Goal: Information Seeking & Learning: Learn about a topic

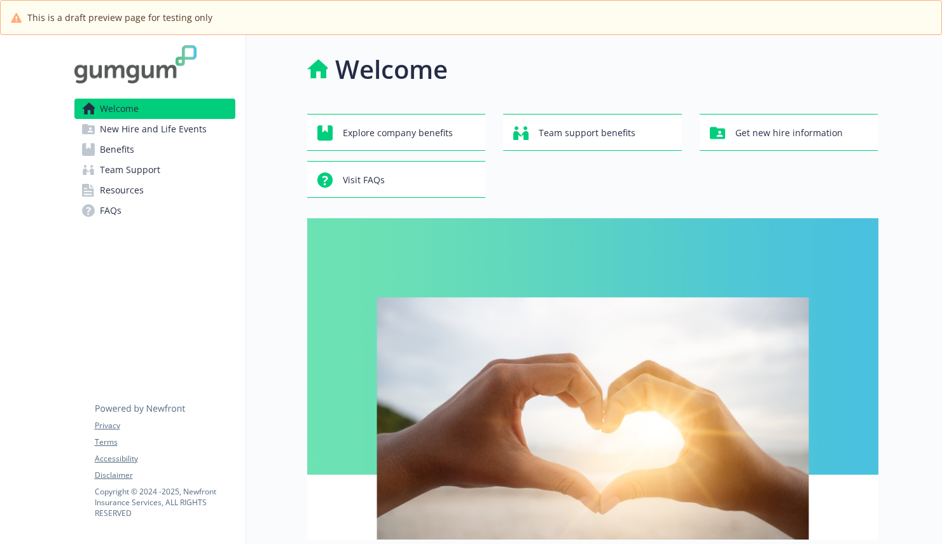
click at [121, 130] on span "New Hire and Life Events" at bounding box center [153, 129] width 107 height 20
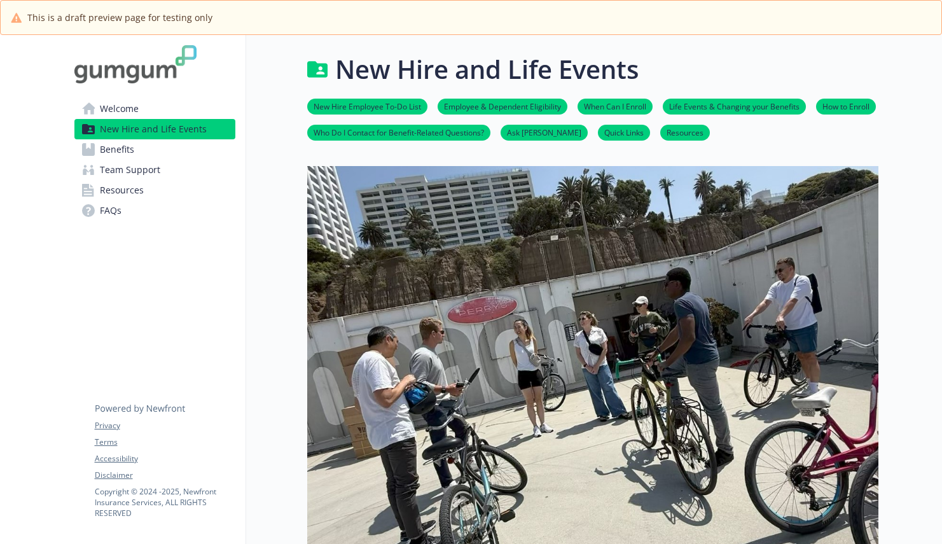
click at [118, 155] on span "Benefits" at bounding box center [117, 149] width 34 height 20
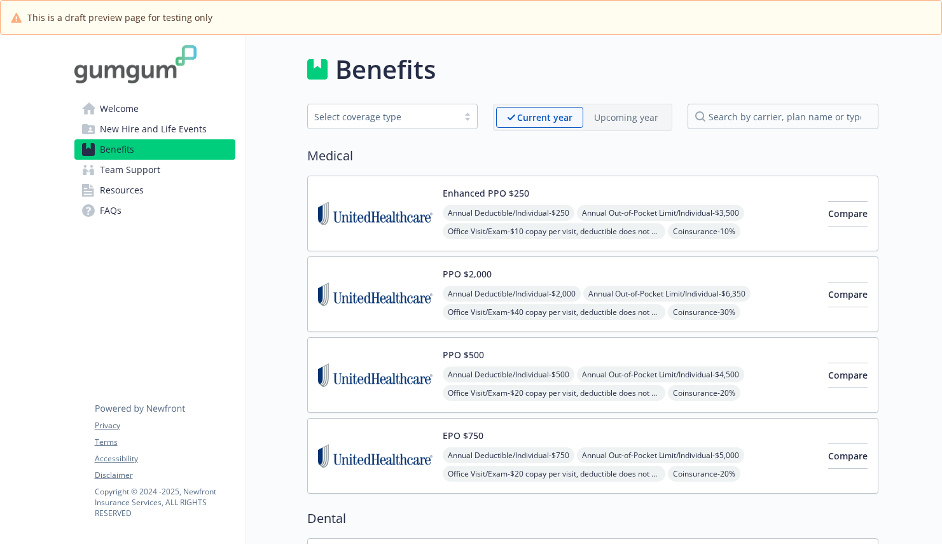
click at [117, 176] on span "Team Support" at bounding box center [130, 170] width 60 height 20
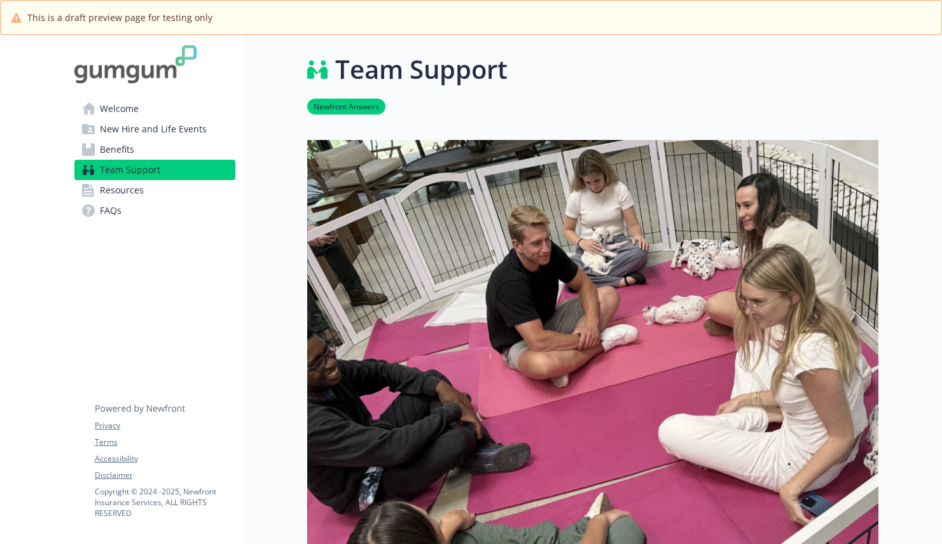
click at [120, 190] on span "Resources" at bounding box center [122, 190] width 44 height 20
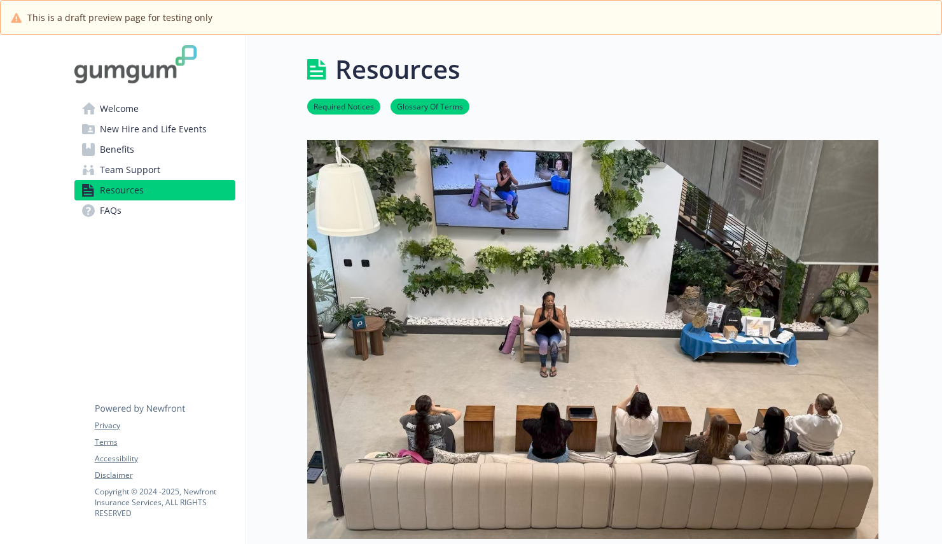
click at [120, 209] on span "FAQs" at bounding box center [111, 210] width 22 height 20
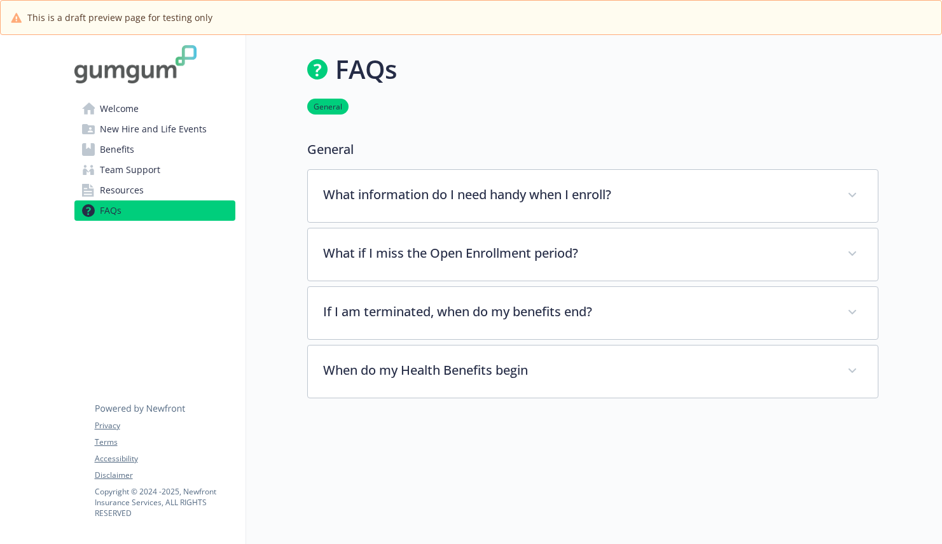
click at [116, 112] on span "Welcome" at bounding box center [119, 109] width 39 height 20
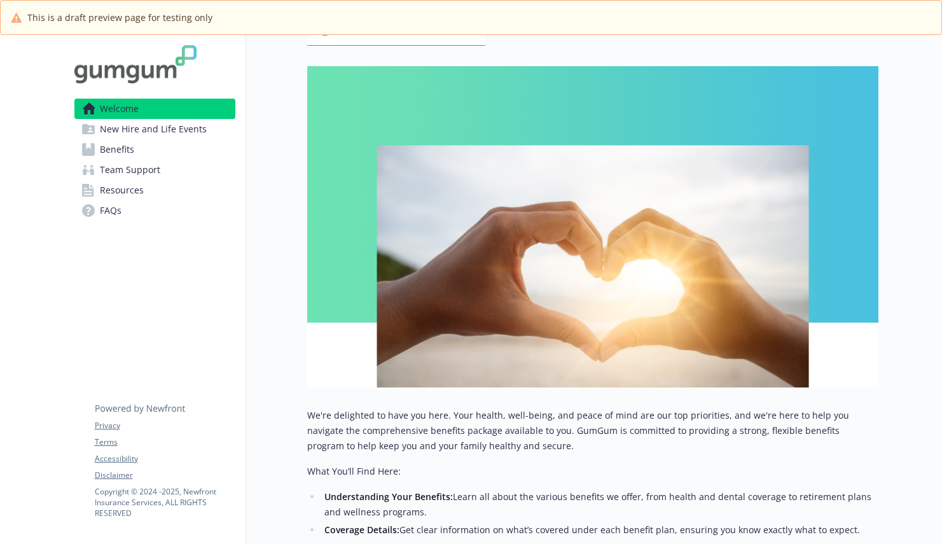
scroll to position [138, 0]
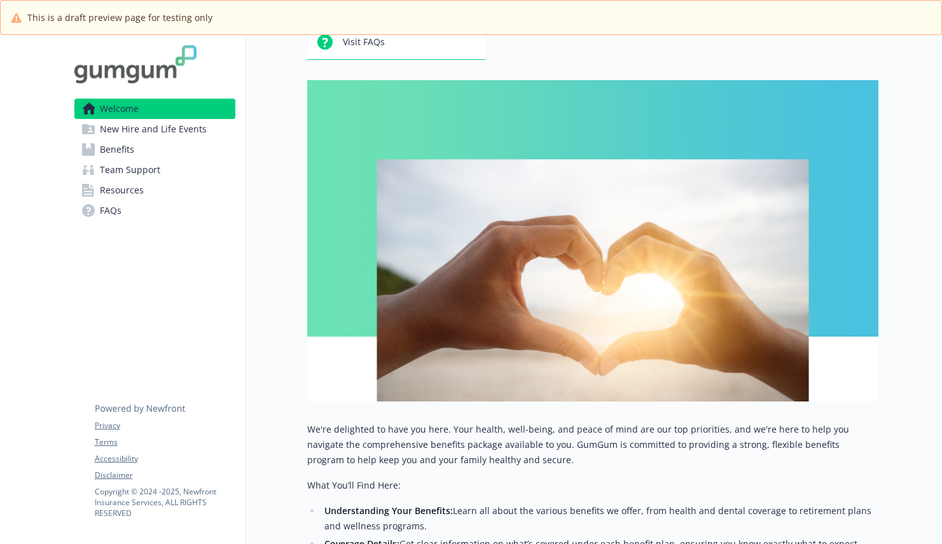
click at [333, 375] on img at bounding box center [592, 240] width 571 height 321
click at [274, 364] on div "Welcome Explore company benefits Team support benefits Get new hire information…" at bounding box center [562, 336] width 632 height 878
